Goal: Entertainment & Leisure: Consume media (video, audio)

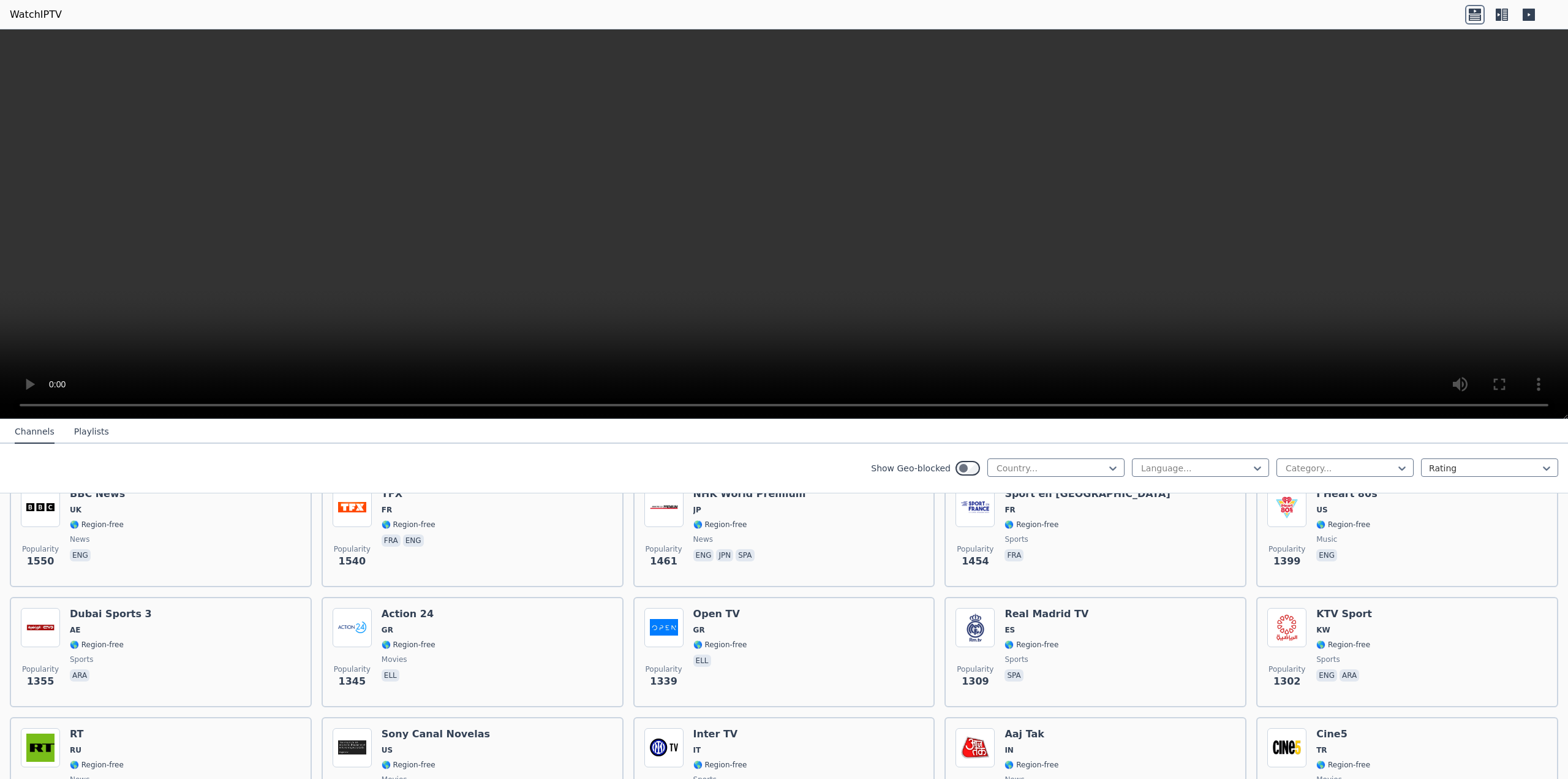
scroll to position [857, 0]
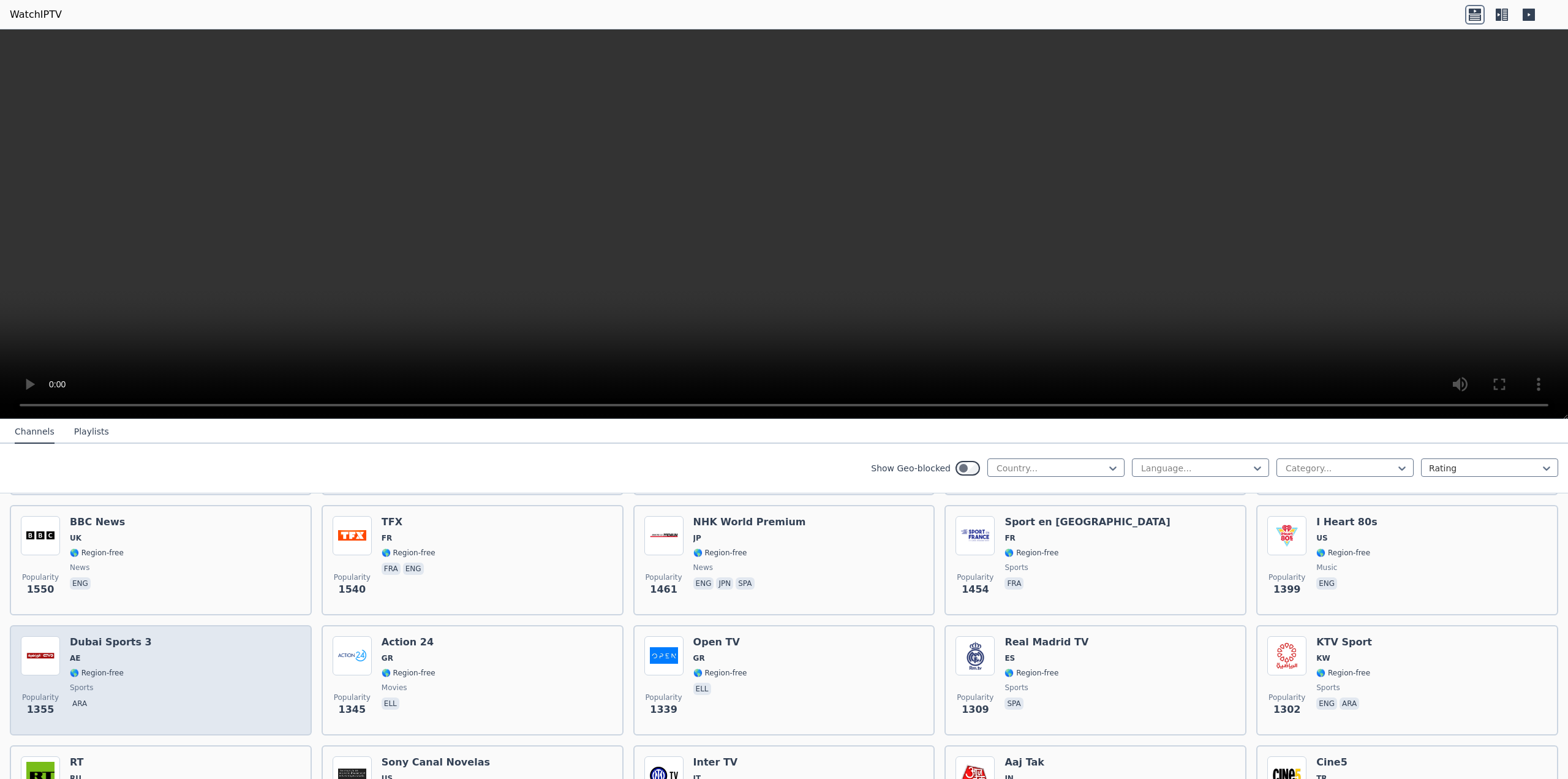
click at [154, 661] on div "Popularity 1355 Dubai Sports 3 AE 🌎 Region-free sports ara" at bounding box center [160, 680] width 280 height 88
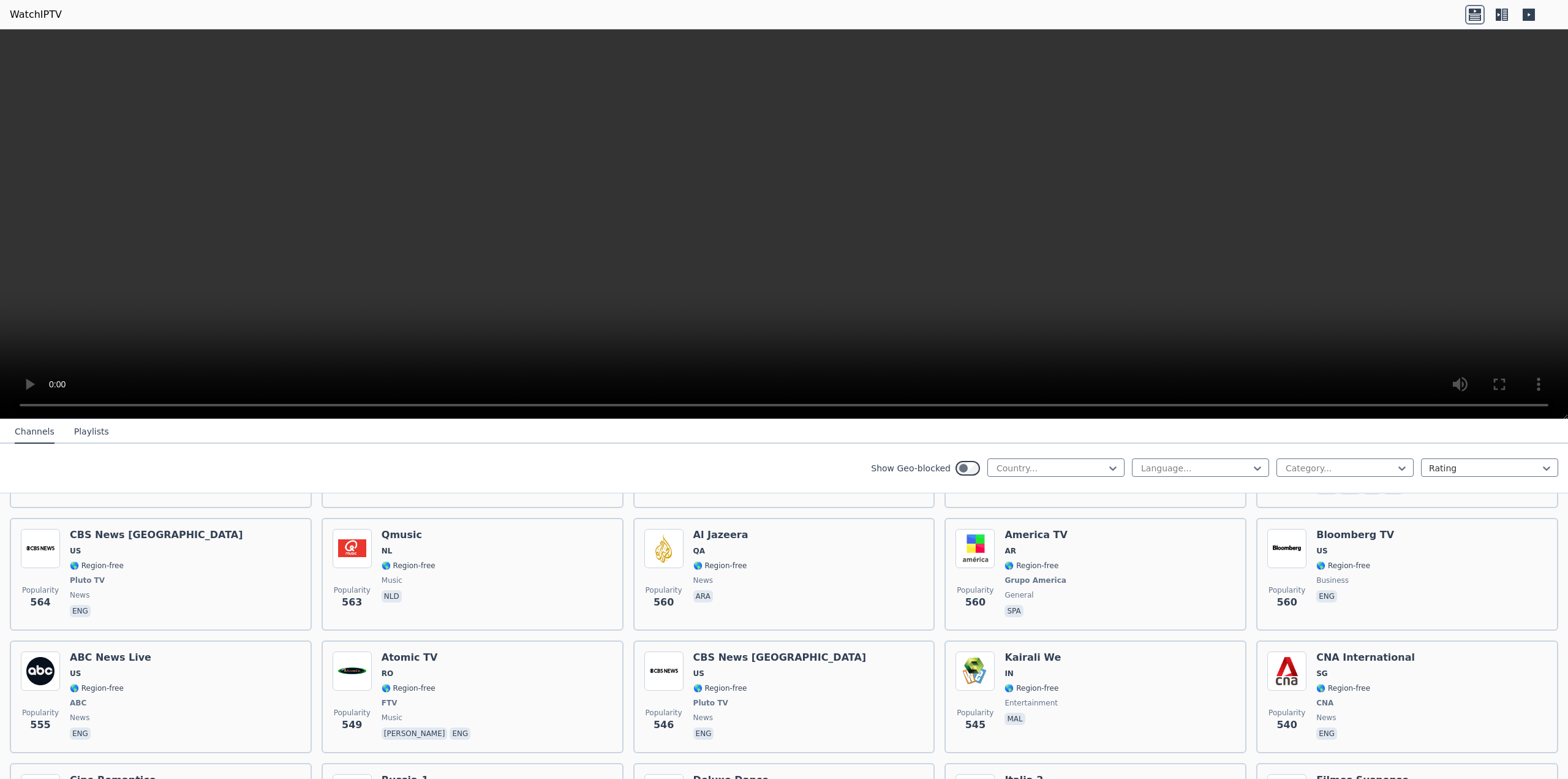
scroll to position [3185, 0]
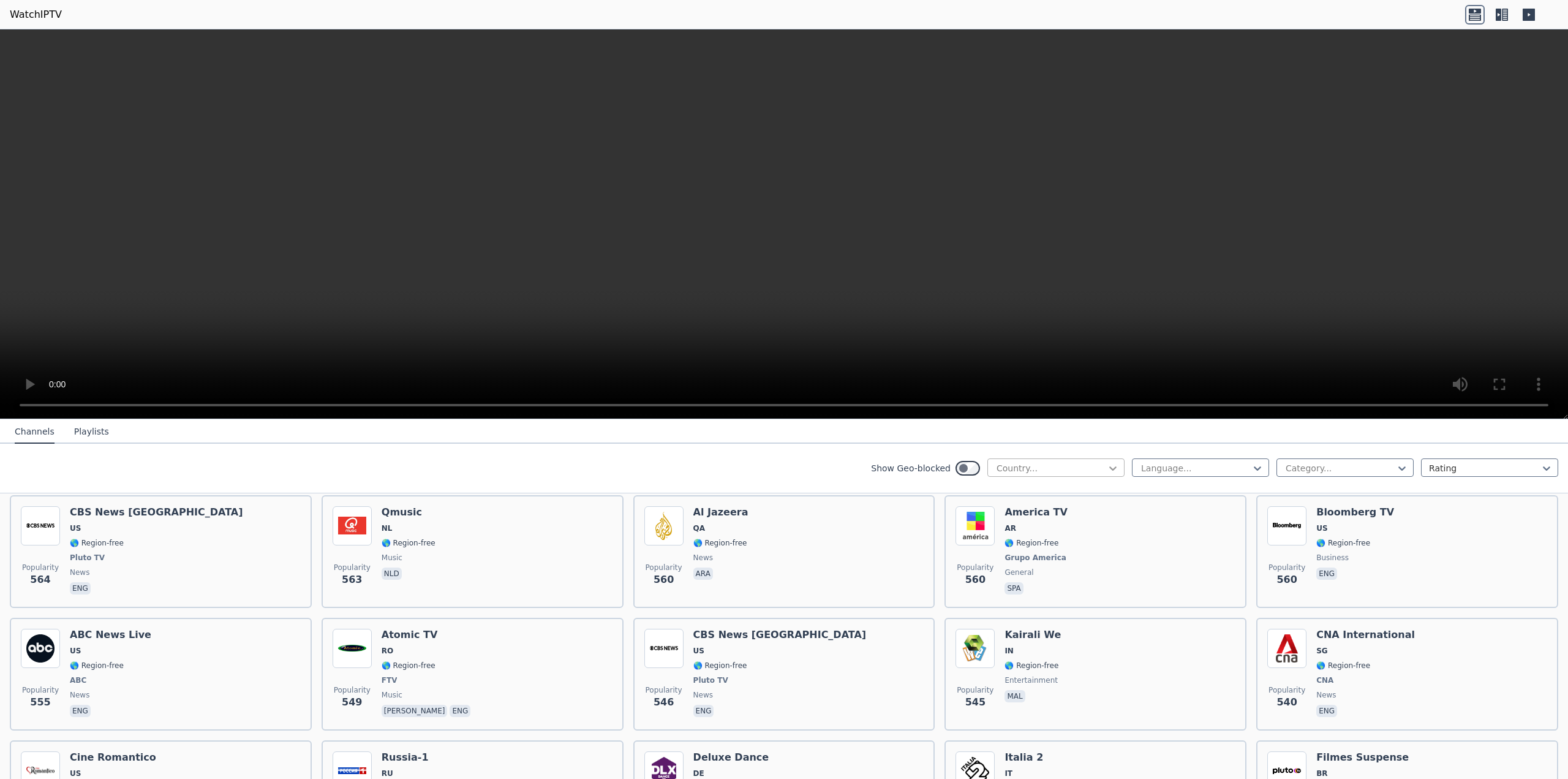
click at [1107, 470] on icon at bounding box center [1112, 468] width 12 height 12
type input "*****"
click at [1027, 495] on div "[GEOGRAPHIC_DATA]" at bounding box center [1056, 494] width 137 height 22
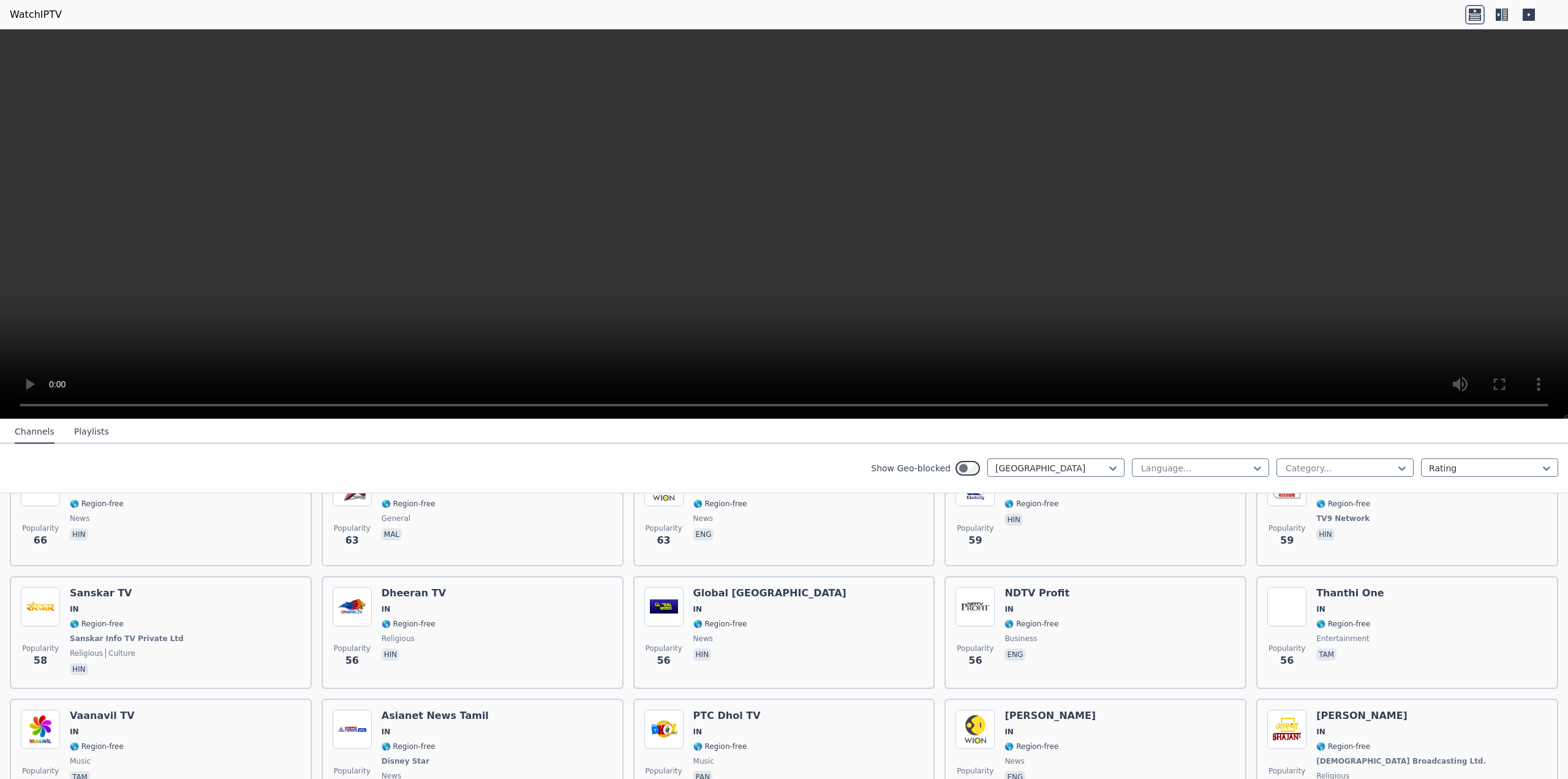
scroll to position [1041, 0]
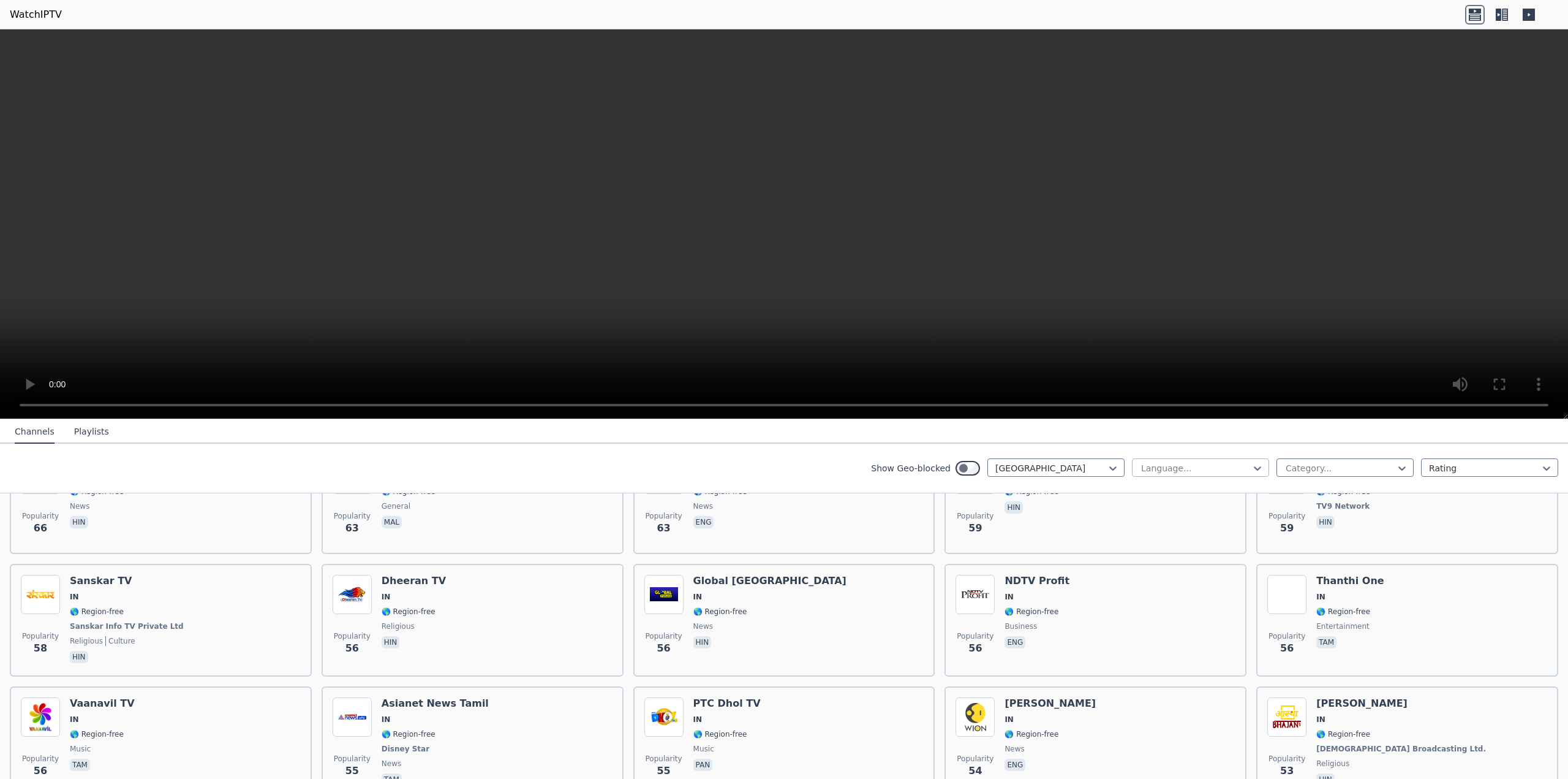
click at [1188, 469] on div at bounding box center [1196, 468] width 111 height 12
click at [1264, 432] on nav "Channels Playlists" at bounding box center [784, 432] width 1568 height 25
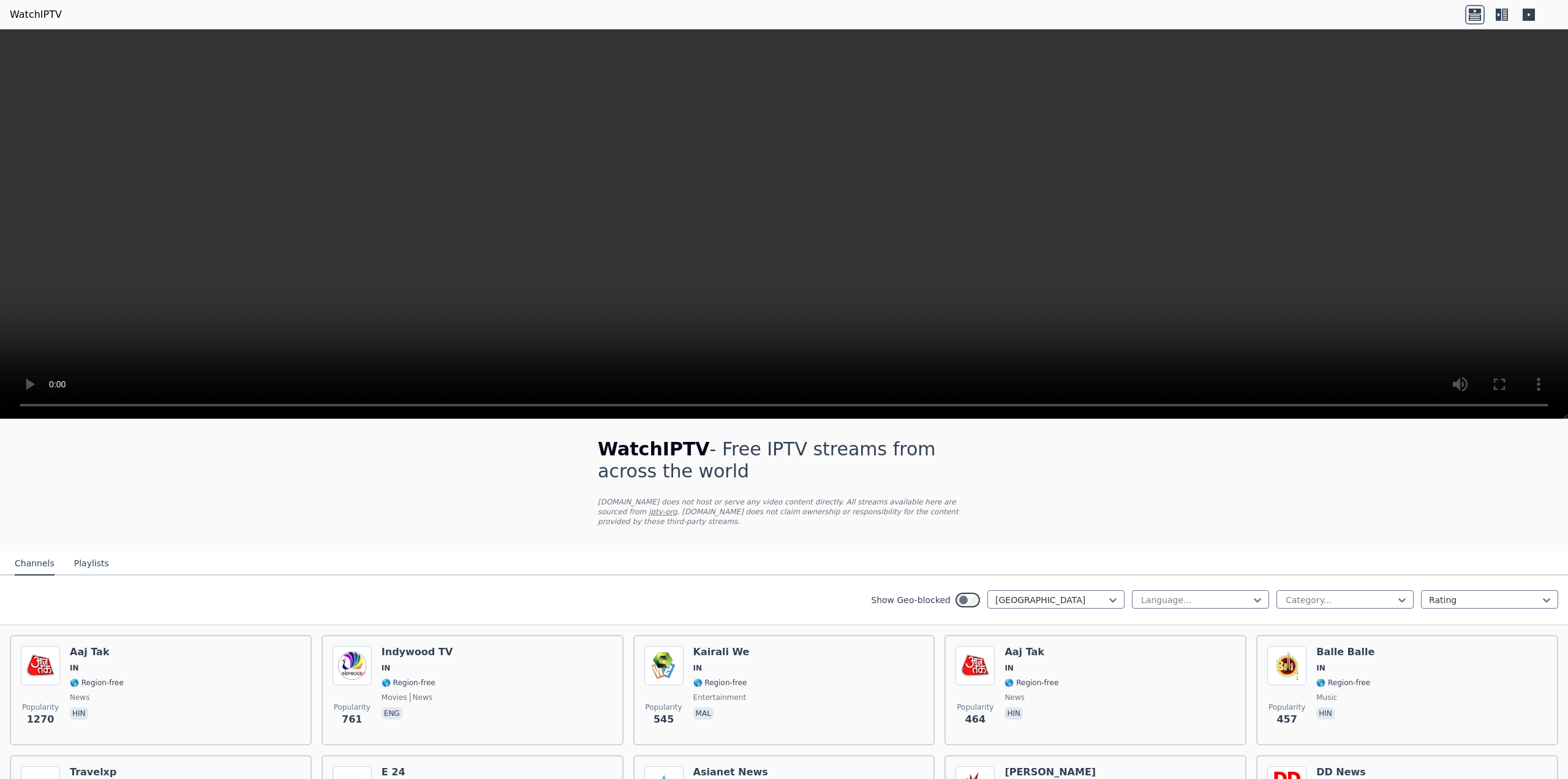
scroll to position [0, 0]
click at [1052, 596] on div at bounding box center [1051, 602] width 111 height 12
click at [1069, 596] on div at bounding box center [1051, 602] width 111 height 12
click at [1038, 596] on div at bounding box center [1051, 602] width 111 height 12
click at [1025, 625] on div "All countries" at bounding box center [1056, 629] width 137 height 22
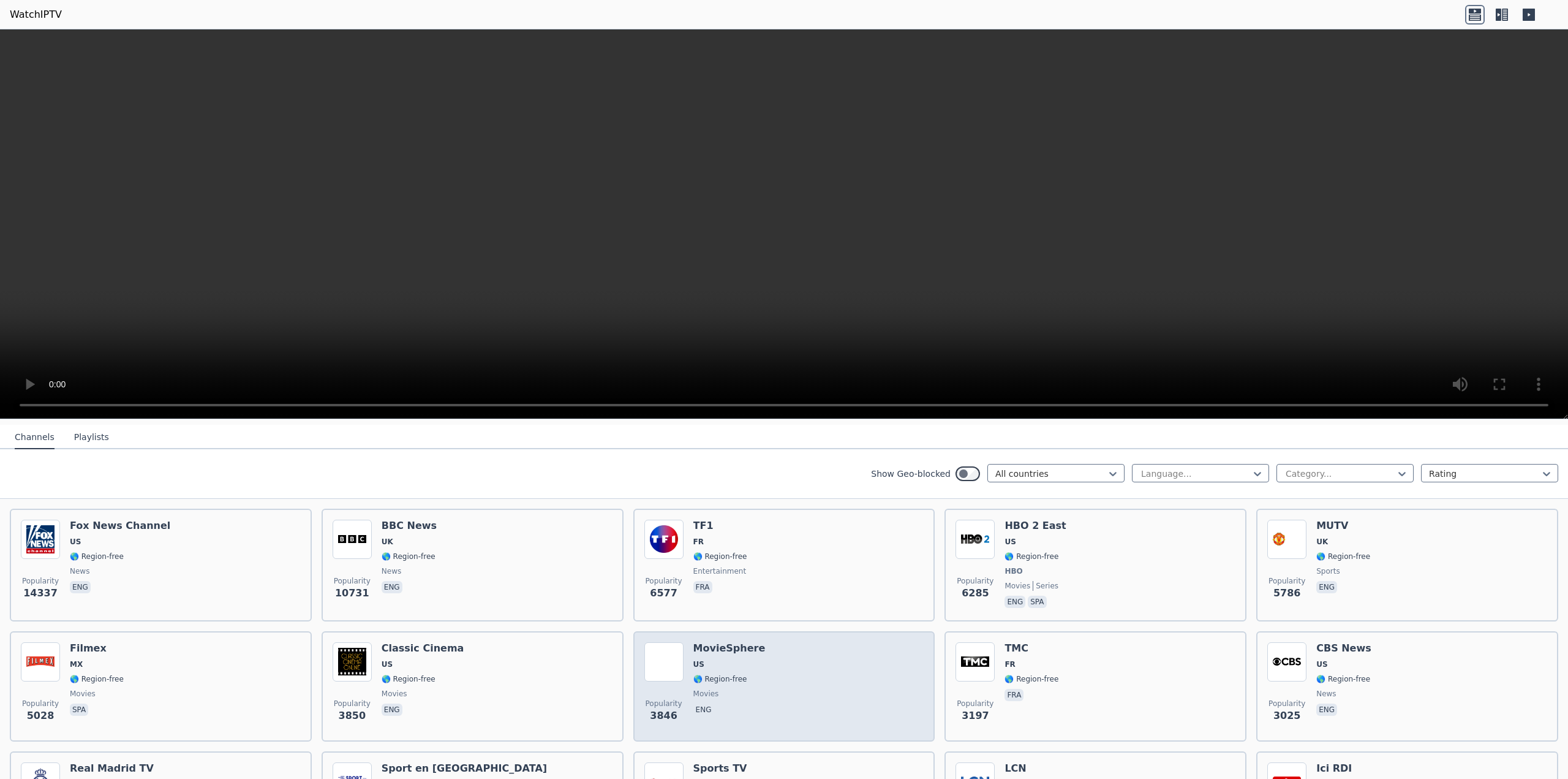
scroll to position [61, 0]
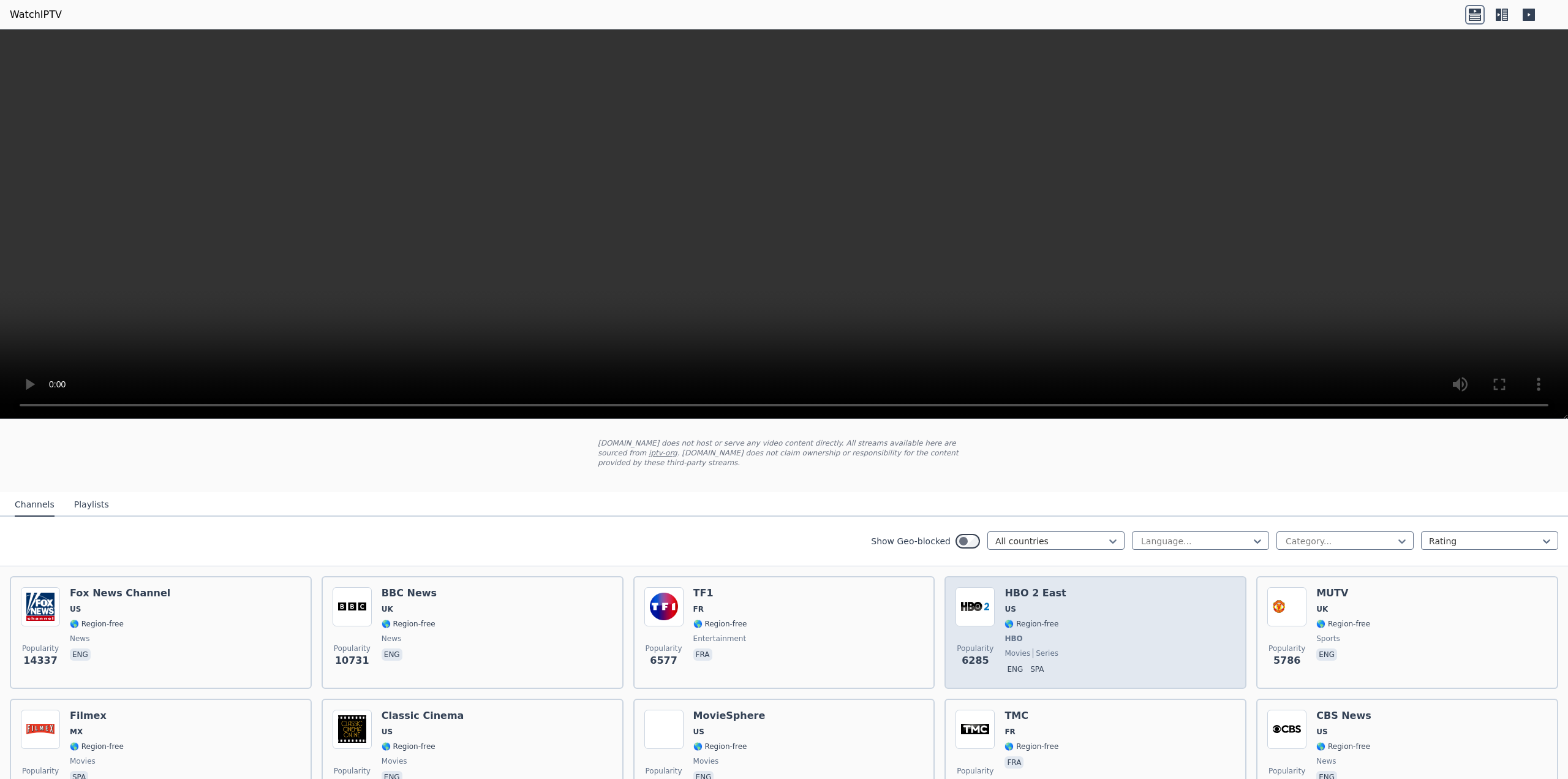
click at [1050, 622] on div "Popularity 6285 HBO 2 East US 🌎 Region-free HBO movies series eng spa" at bounding box center [1095, 632] width 280 height 91
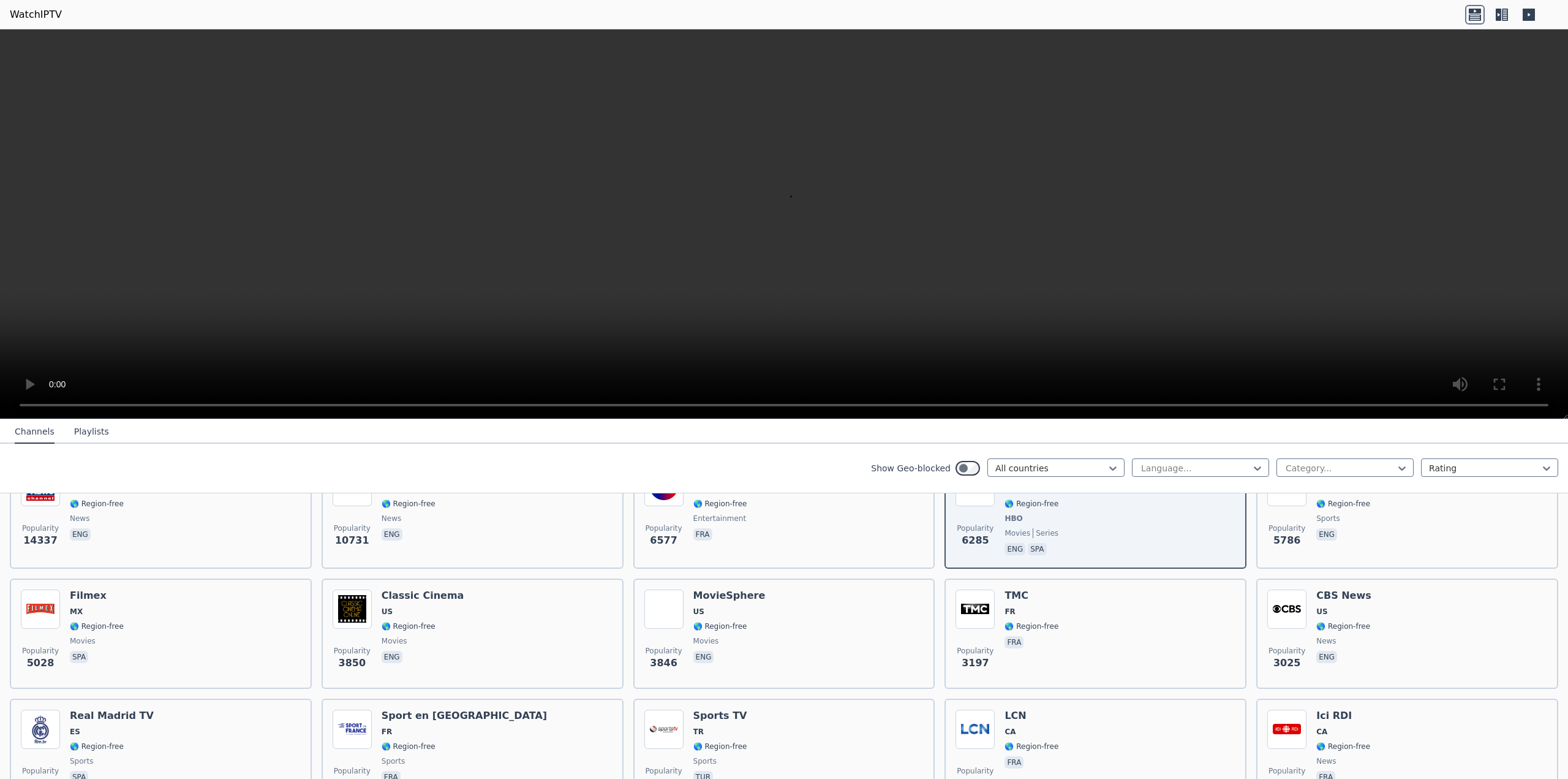
scroll to position [184, 0]
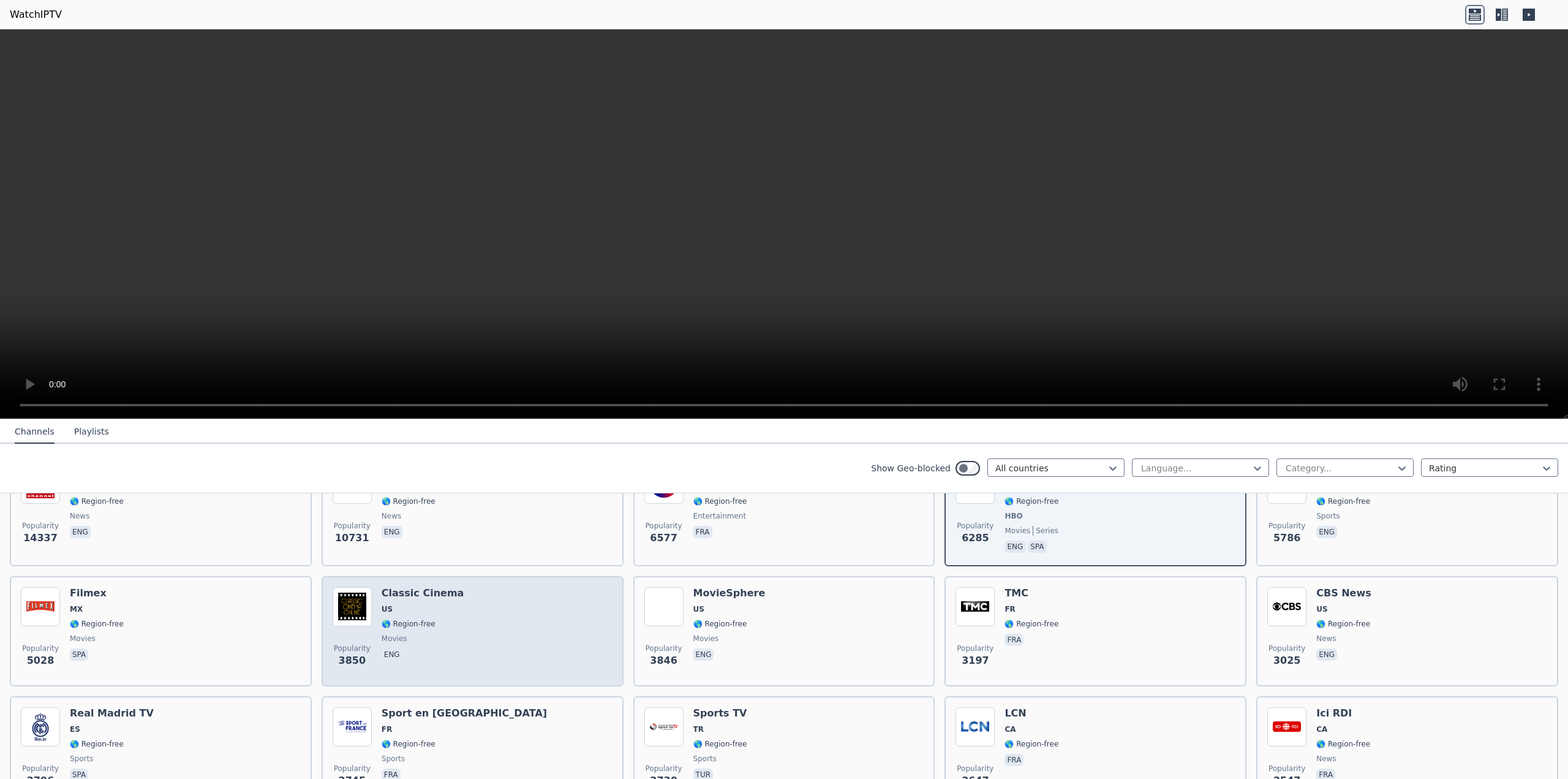
click at [468, 587] on div "Popularity 3850 Classic Cinema US 🌎 Region-free movies eng" at bounding box center [472, 630] width 280 height 88
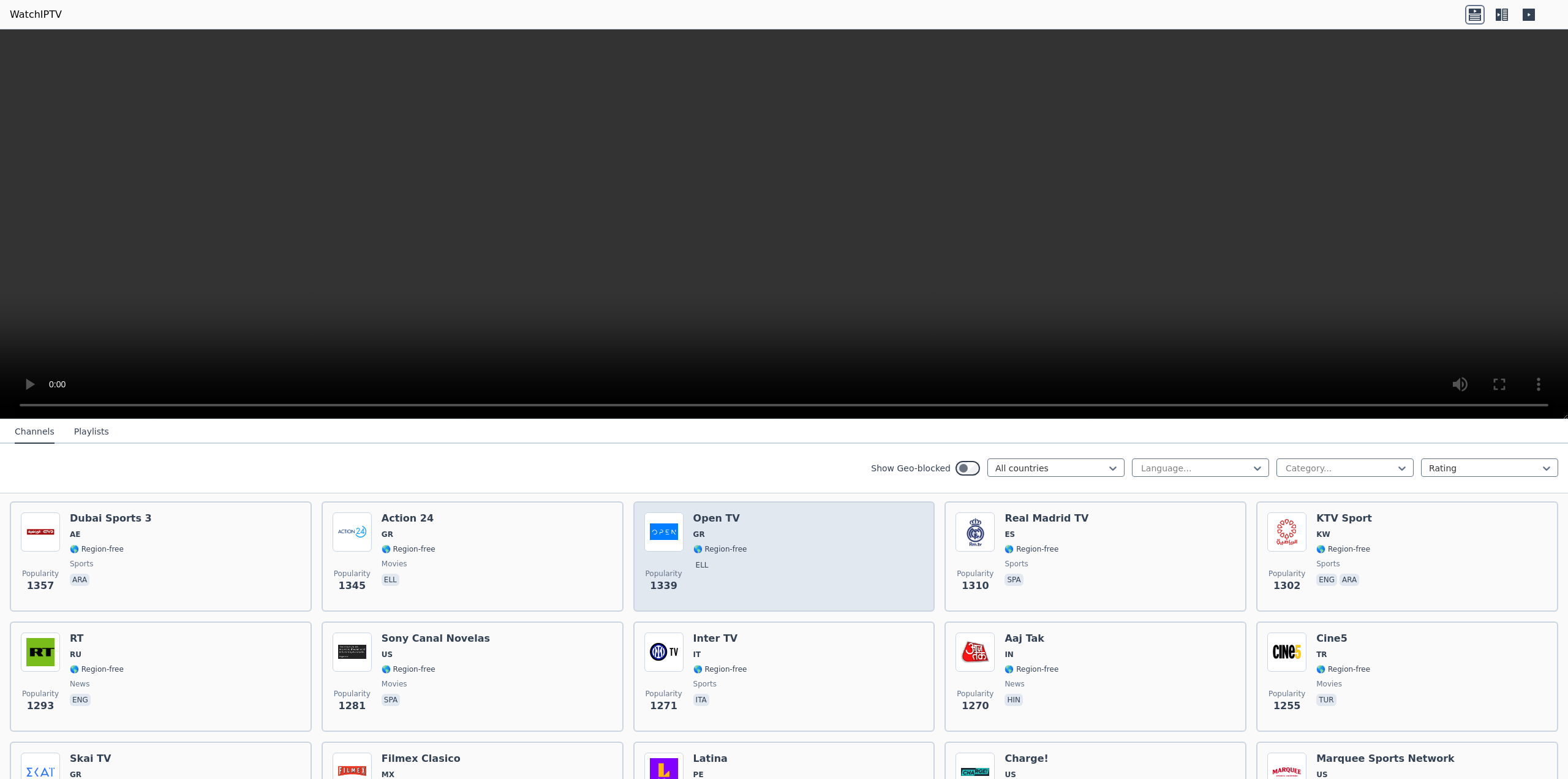
scroll to position [980, 0]
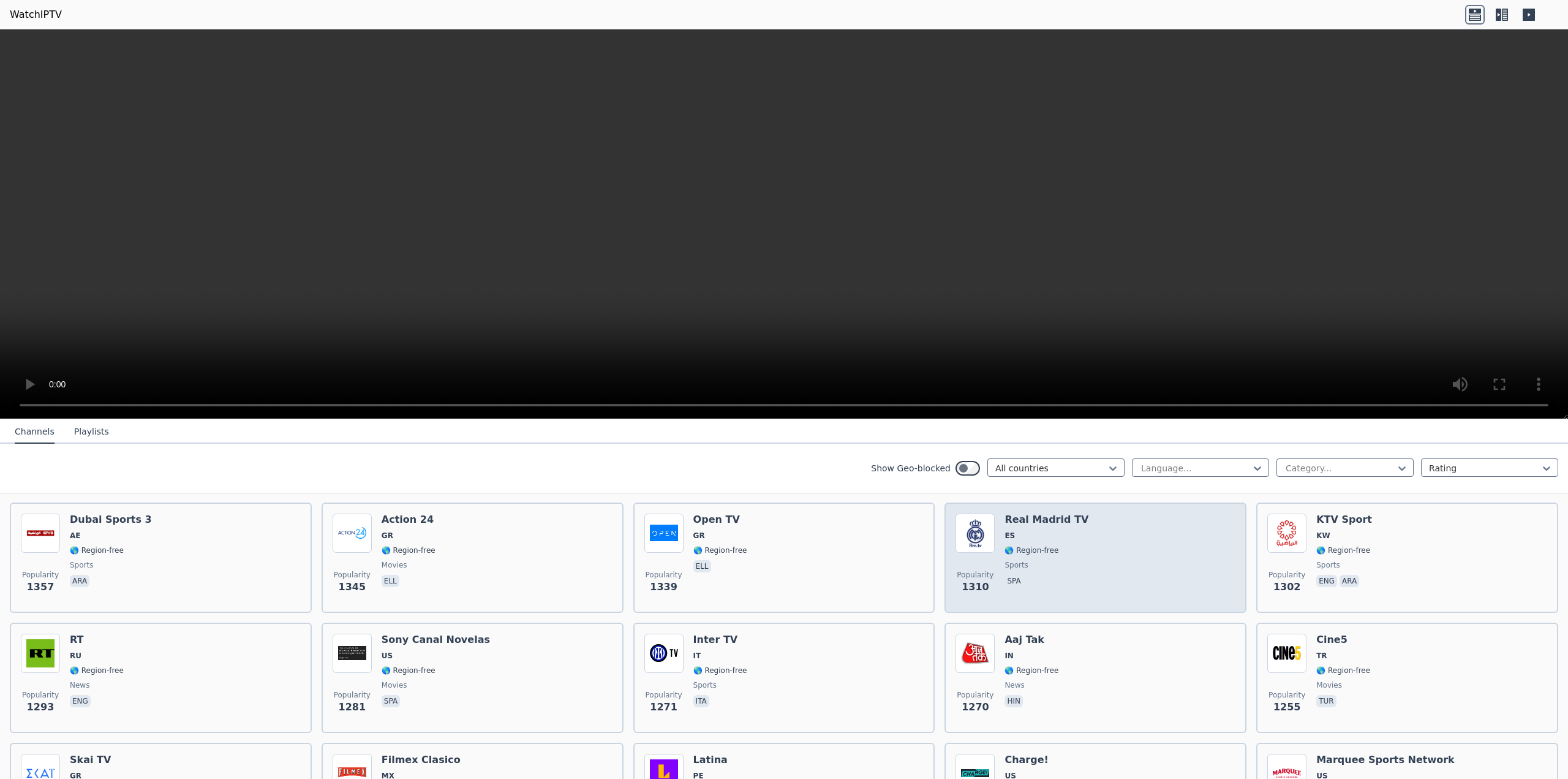
click at [1037, 545] on span "🌎 Region-free" at bounding box center [1031, 550] width 54 height 10
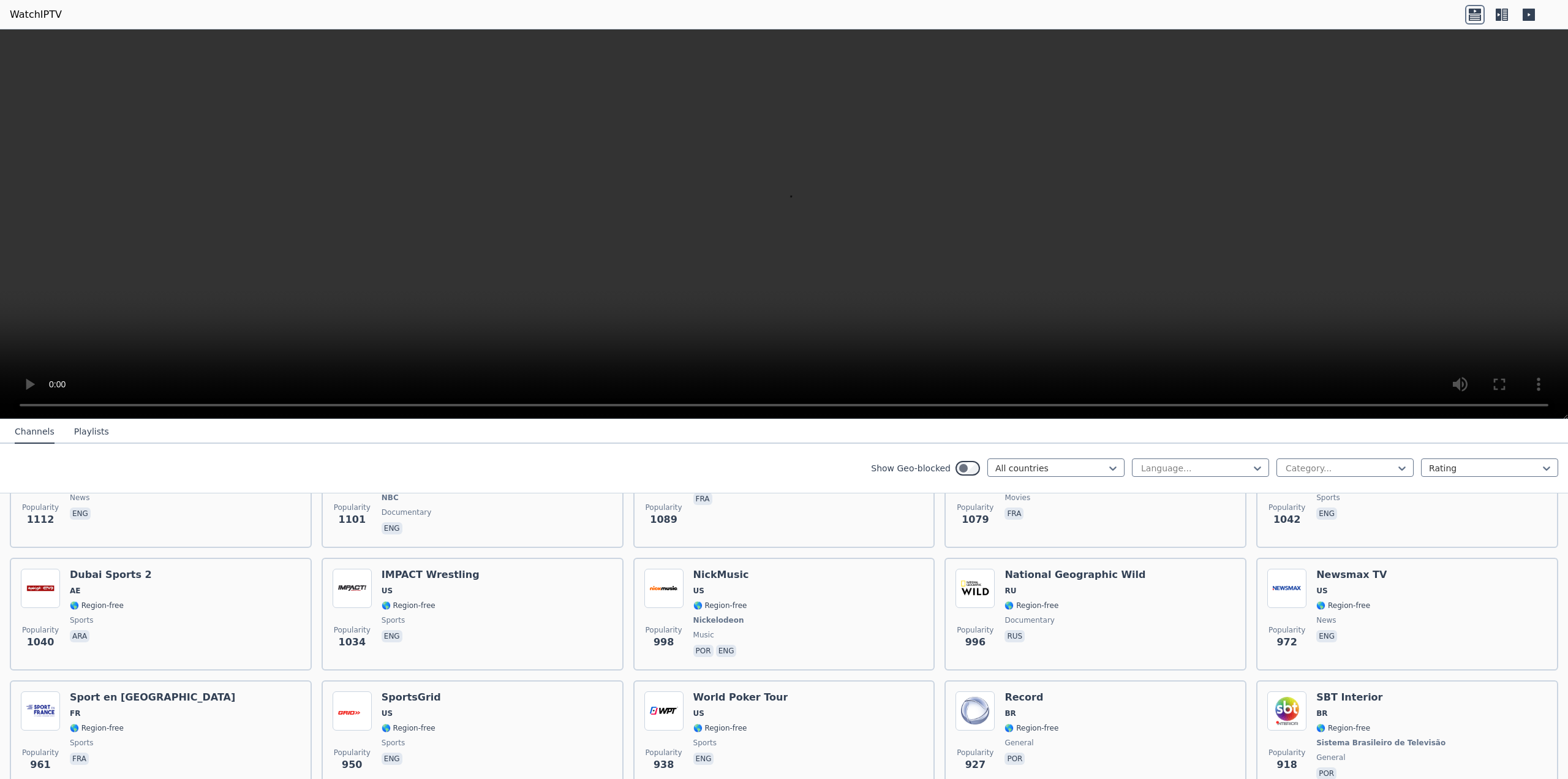
scroll to position [1409, 0]
